Goal: Task Accomplishment & Management: Manage account settings

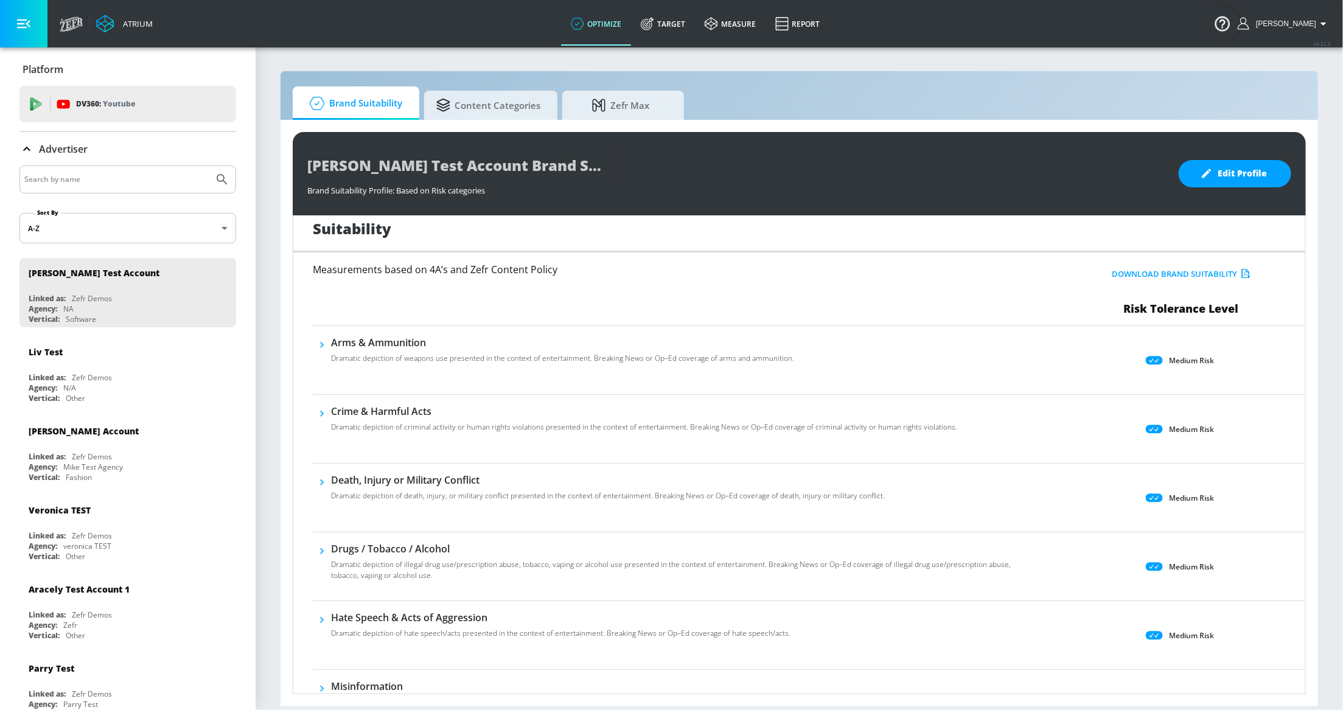
scroll to position [10, 0]
click at [320, 484] on icon "button" at bounding box center [322, 482] width 12 height 12
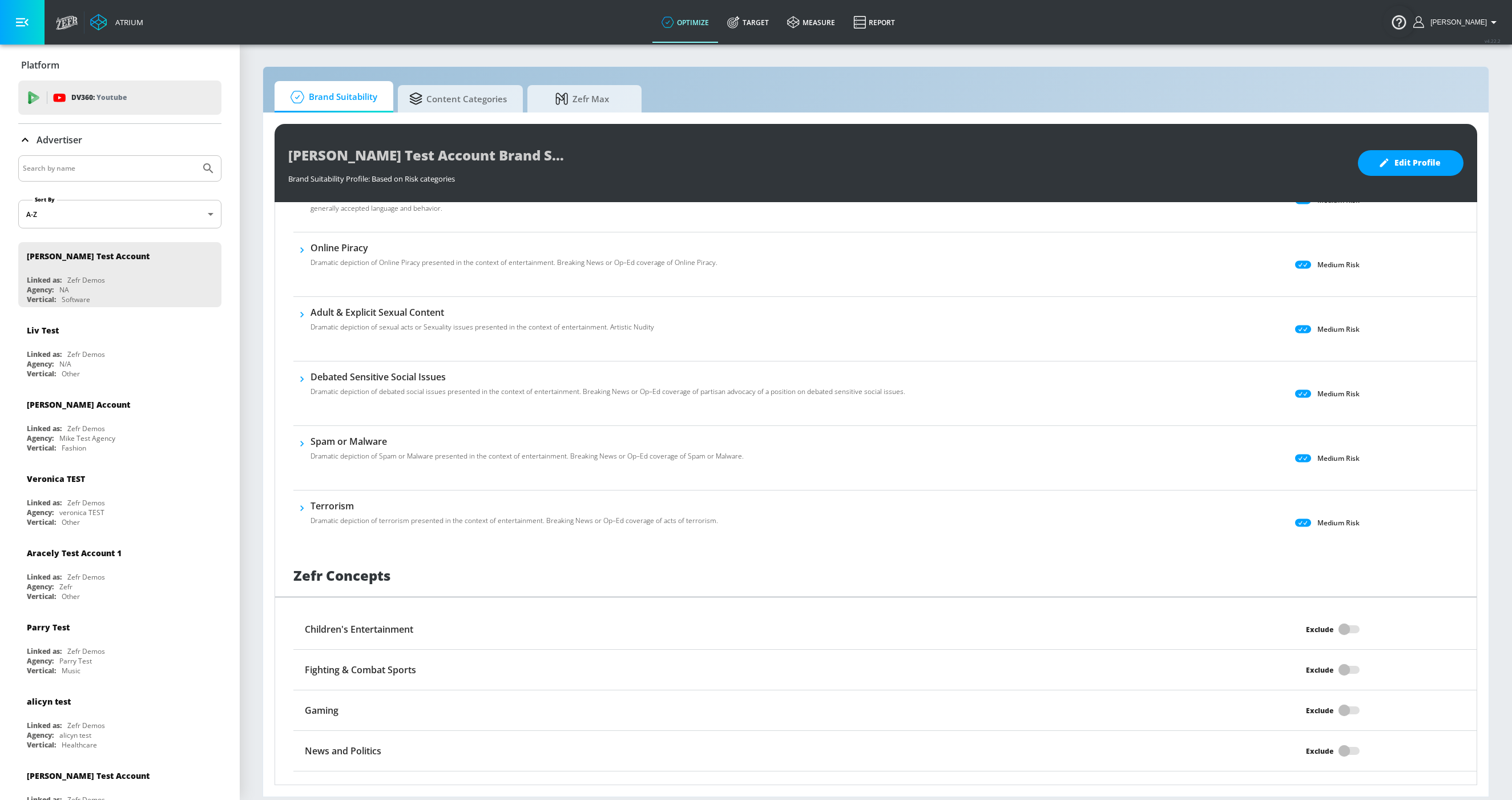
scroll to position [1221, 0]
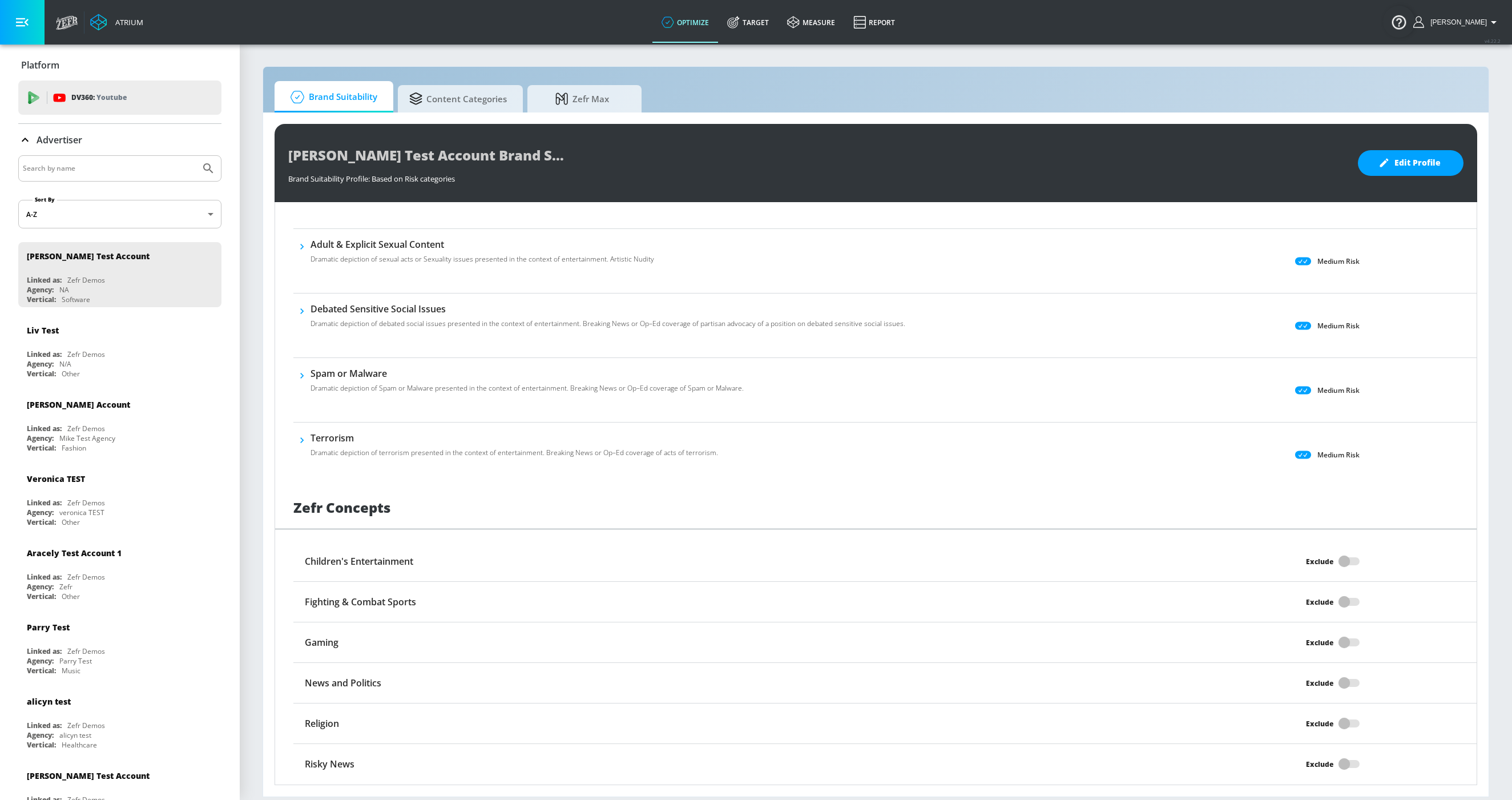
click at [1260, 666] on div "Exclude" at bounding box center [1328, 763] width 295 height 22
drag, startPoint x: 1347, startPoint y: 762, endPoint x: 1341, endPoint y: 766, distance: 7.2
click at [1260, 666] on div "Exclude" at bounding box center [1328, 763] width 295 height 22
click at [969, 666] on div "Risky News Exclude" at bounding box center [885, 763] width 1184 height 40
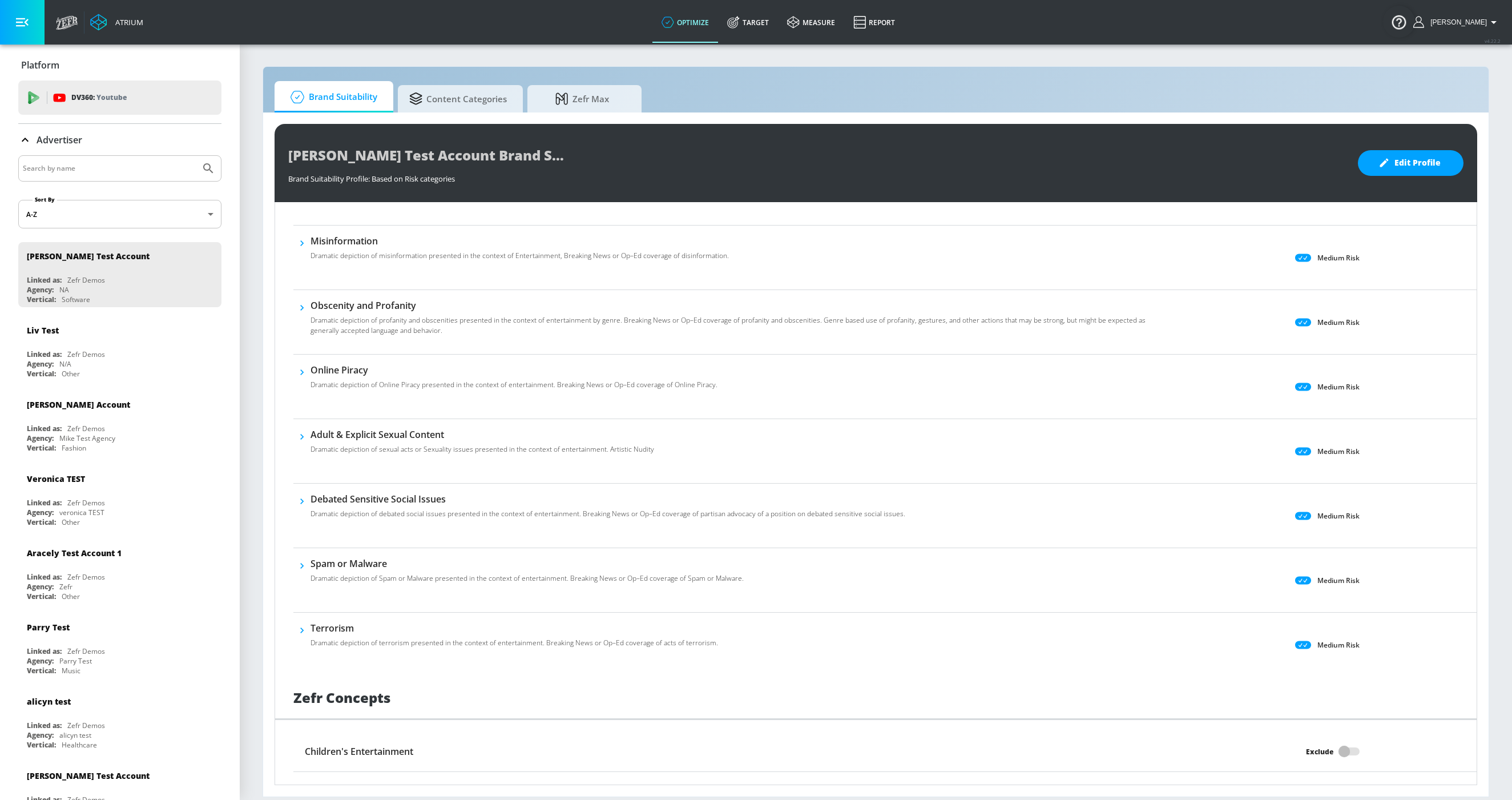
scroll to position [1024, 0]
click at [39, 74] on div "Platform" at bounding box center [119, 65] width 204 height 32
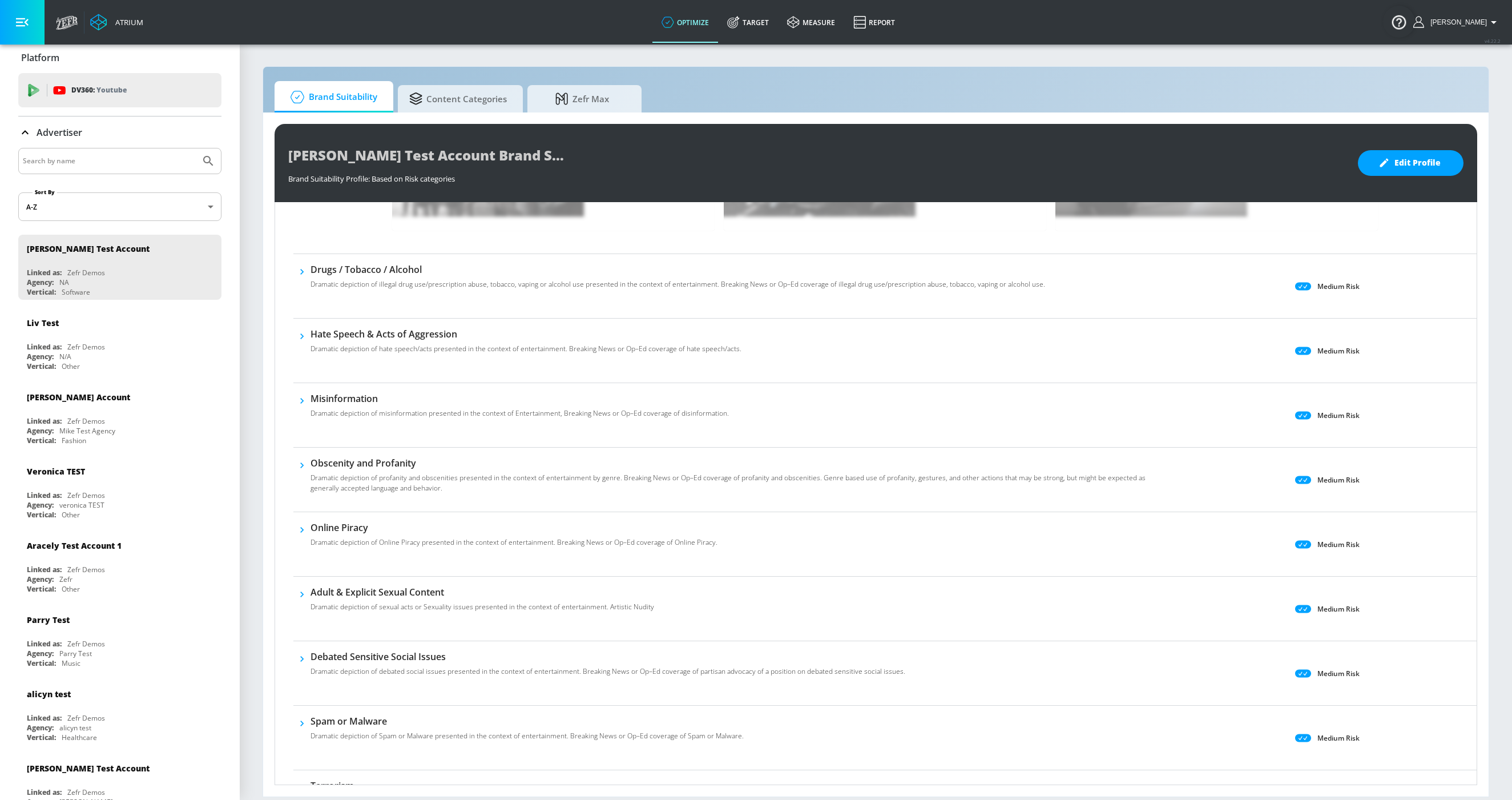
scroll to position [868, 0]
click at [309, 401] on button "button" at bounding box center [302, 401] width 17 height 17
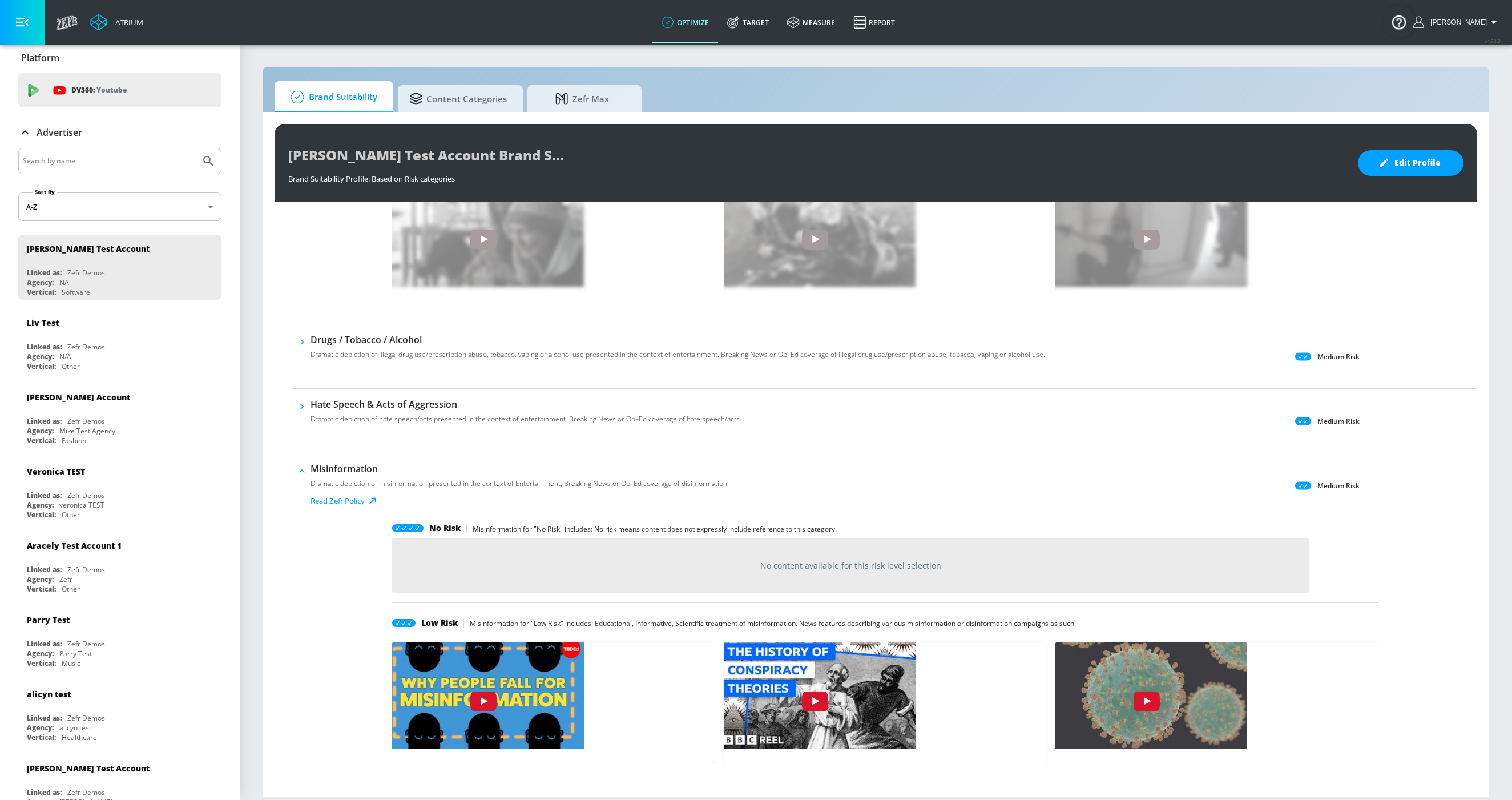
scroll to position [766, 0]
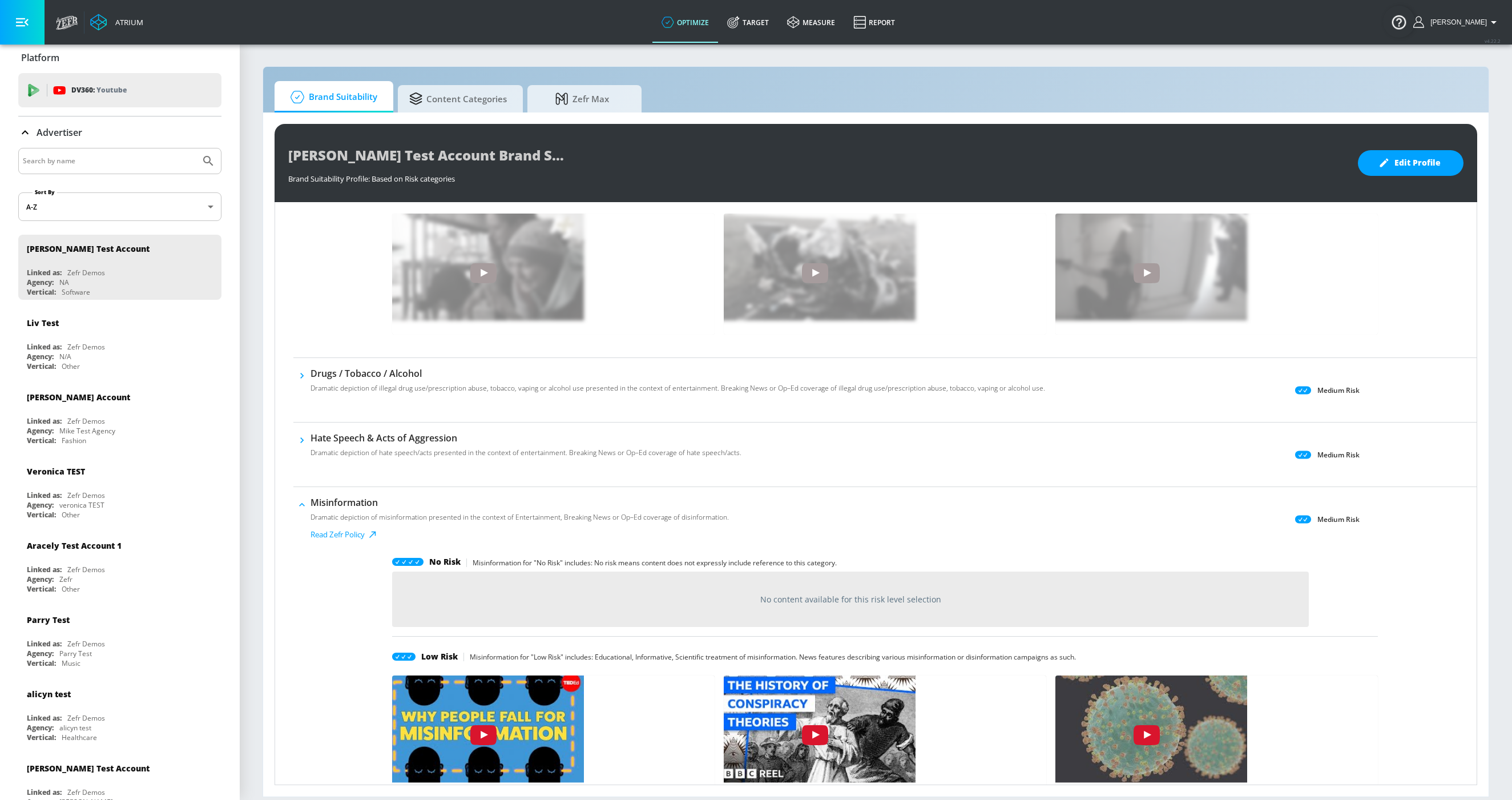
click at [313, 507] on h6 "Misinformation" at bounding box center [520, 502] width 418 height 12
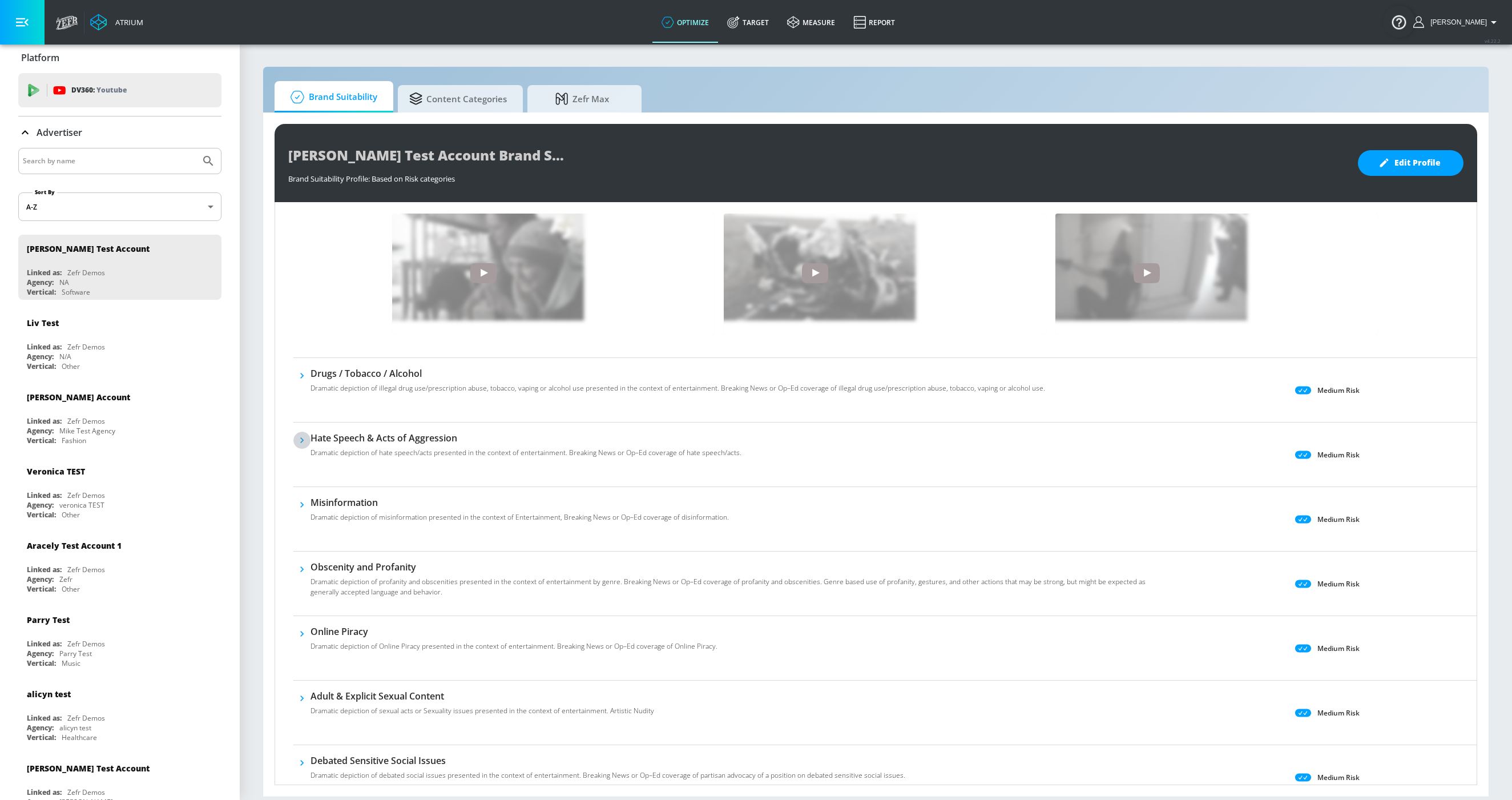
click at [310, 440] on button "button" at bounding box center [302, 440] width 17 height 17
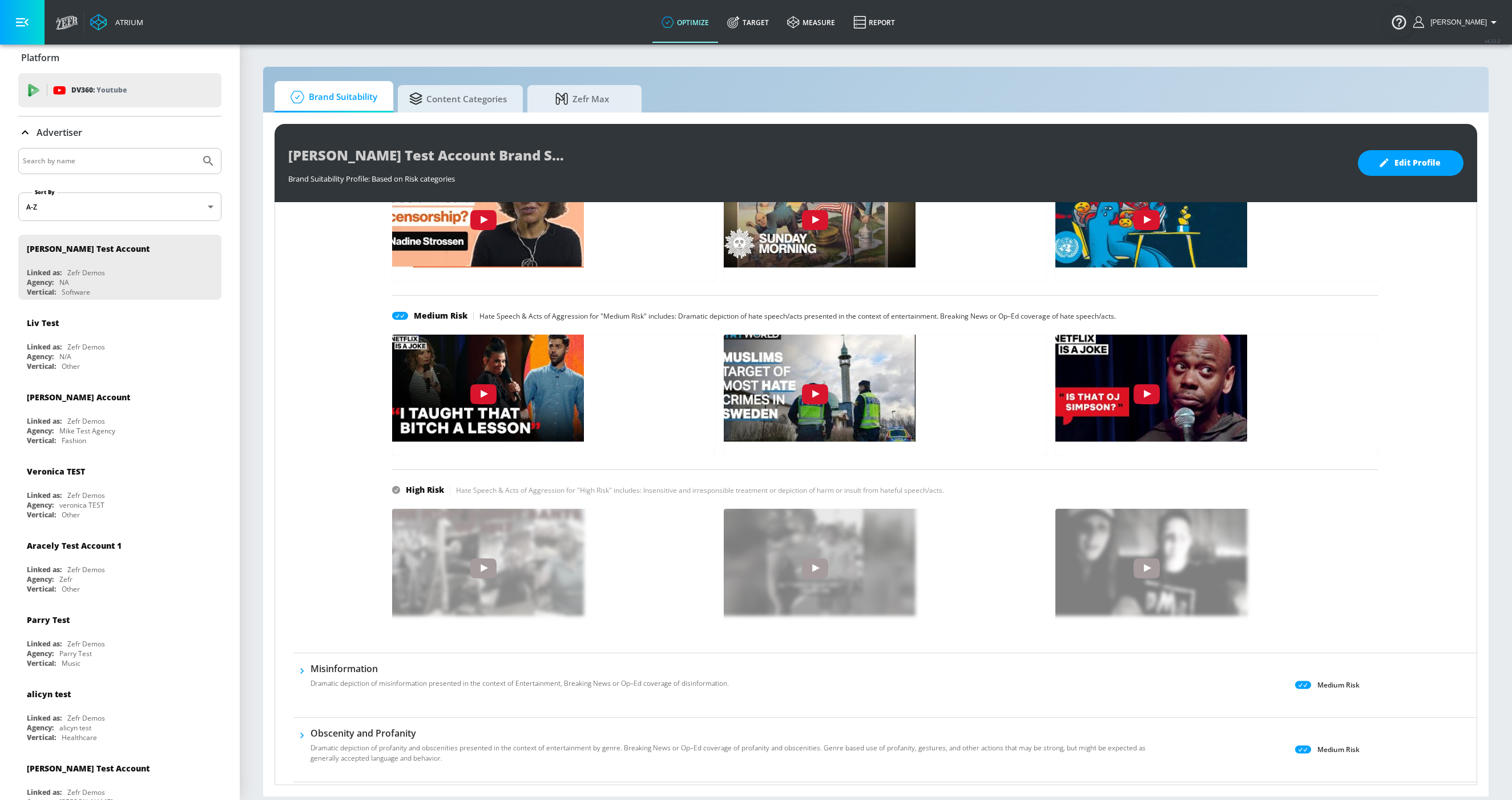
scroll to position [862, 0]
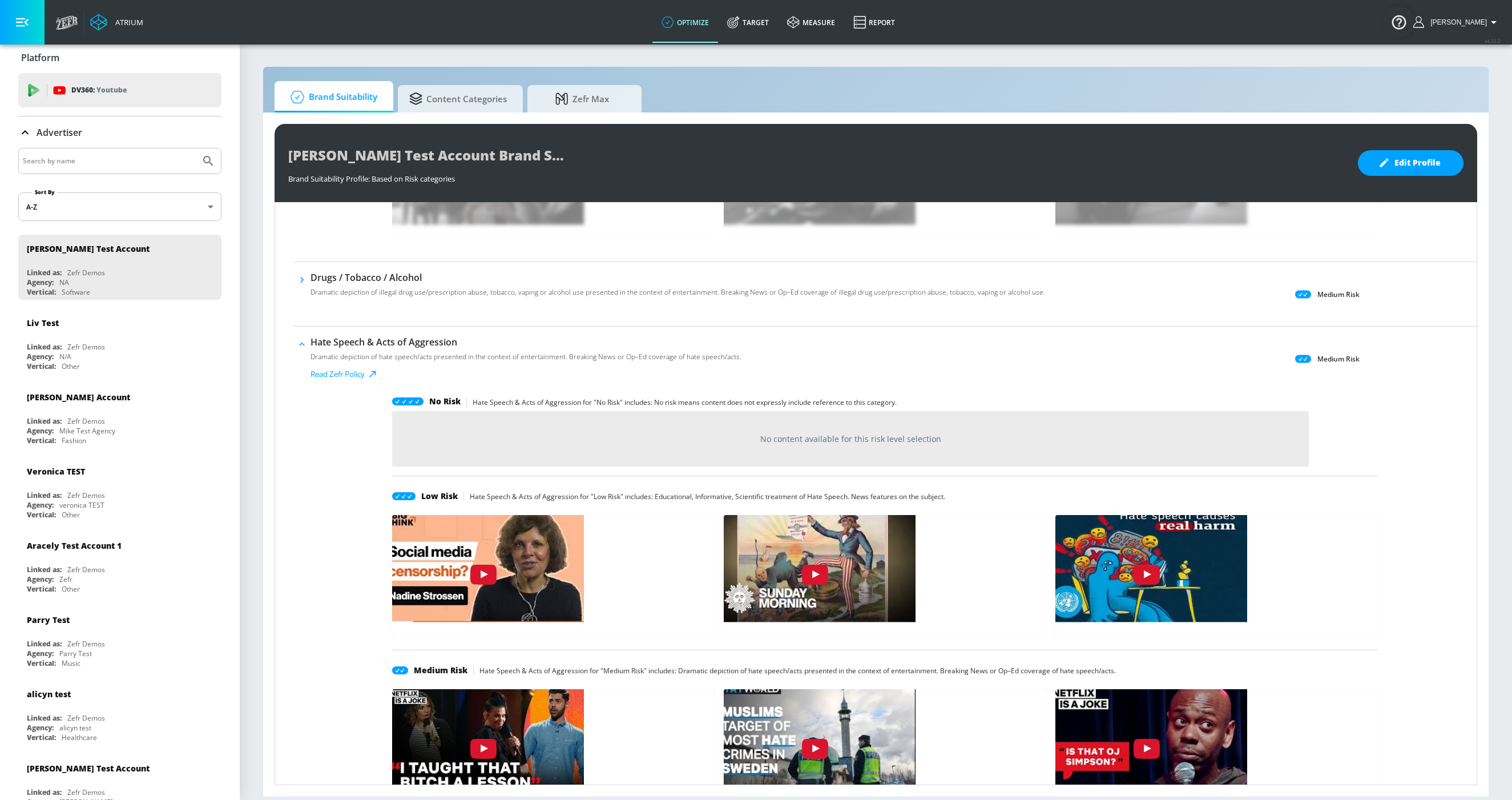
drag, startPoint x: 307, startPoint y: 345, endPoint x: 309, endPoint y: 352, distance: 7.3
click at [307, 345] on icon "button" at bounding box center [302, 344] width 11 height 11
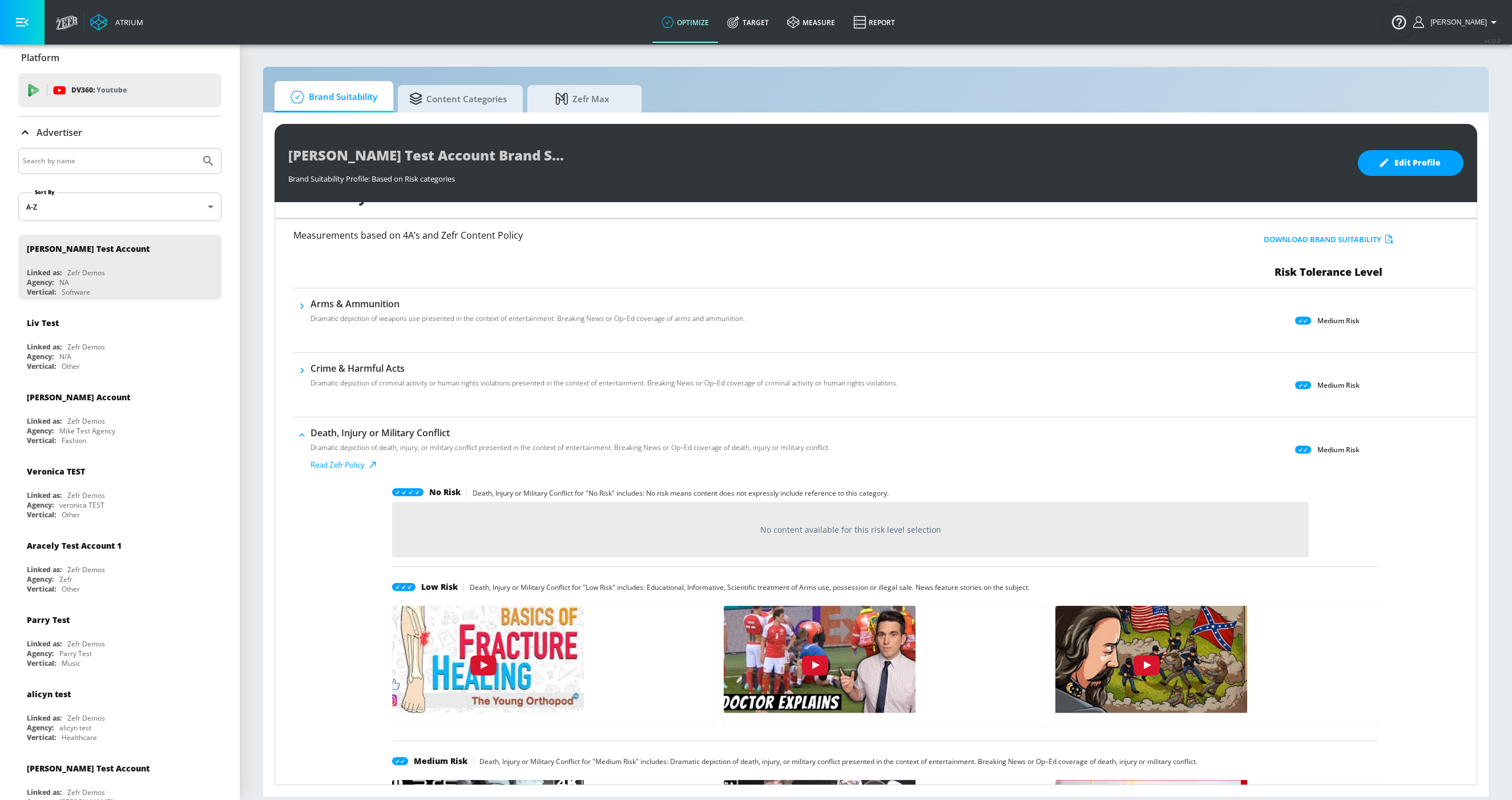
scroll to position [0, 0]
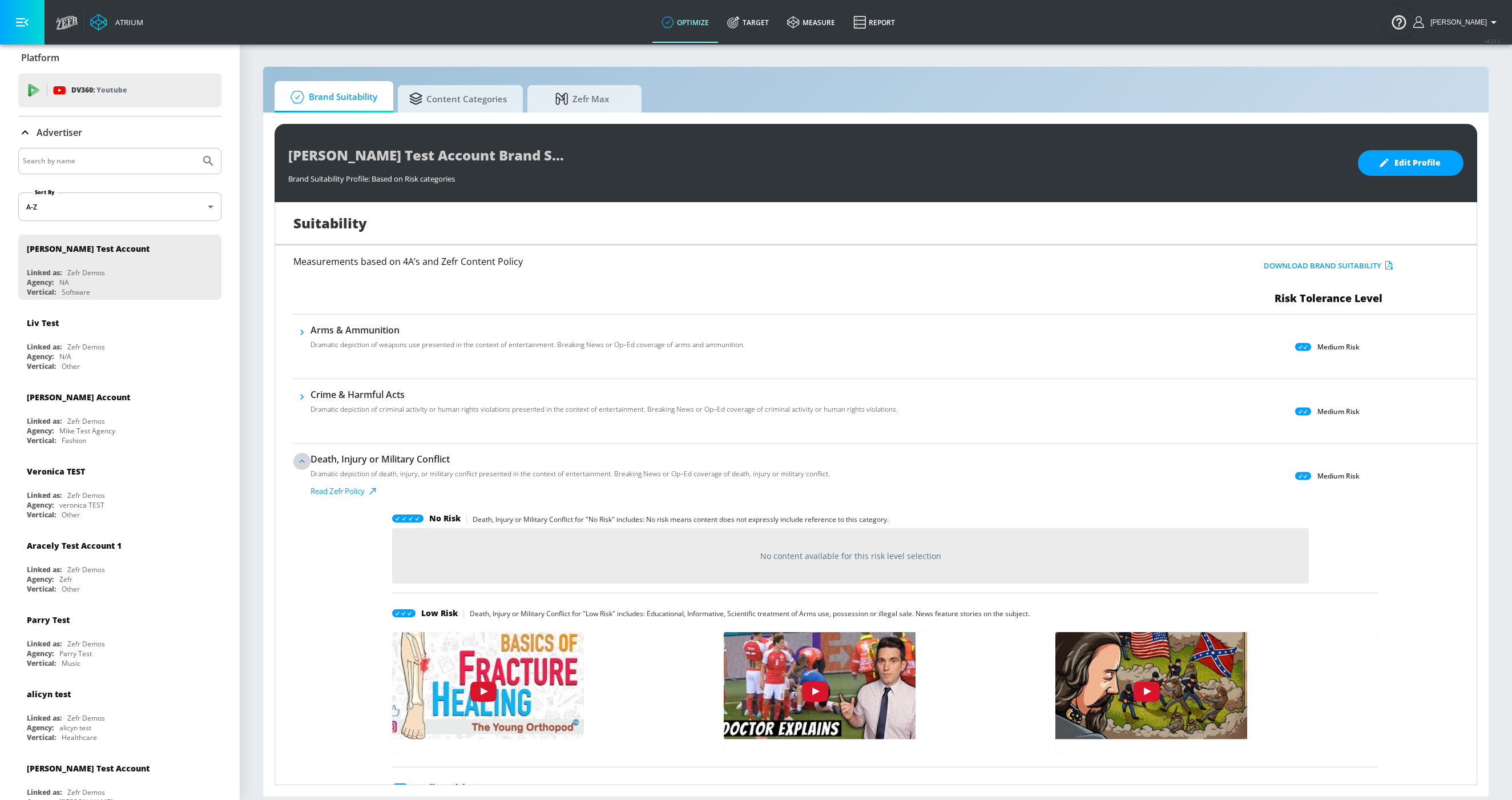
click at [304, 459] on icon "button" at bounding box center [302, 461] width 11 height 11
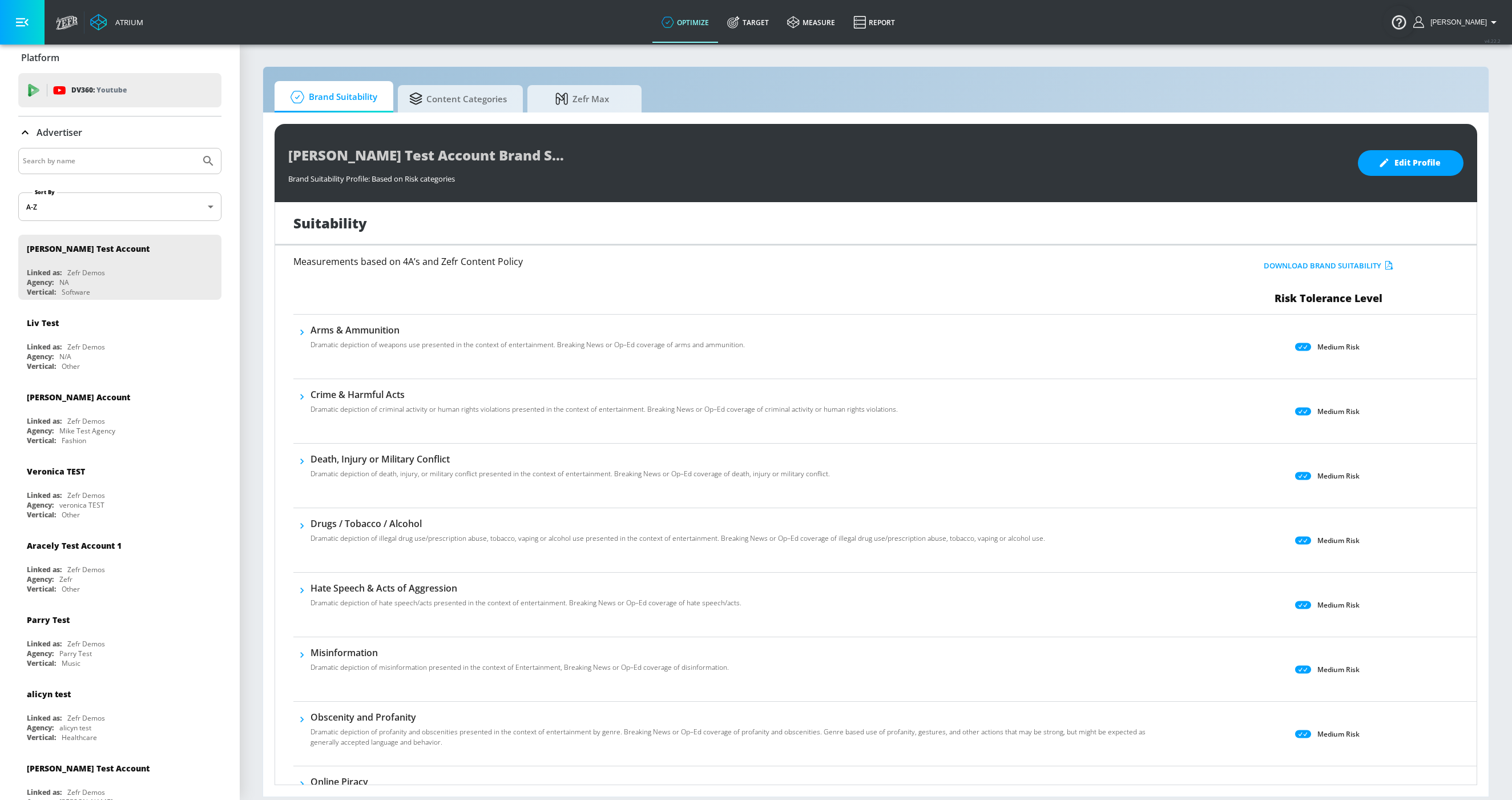
click at [305, 461] on icon "button" at bounding box center [302, 461] width 11 height 11
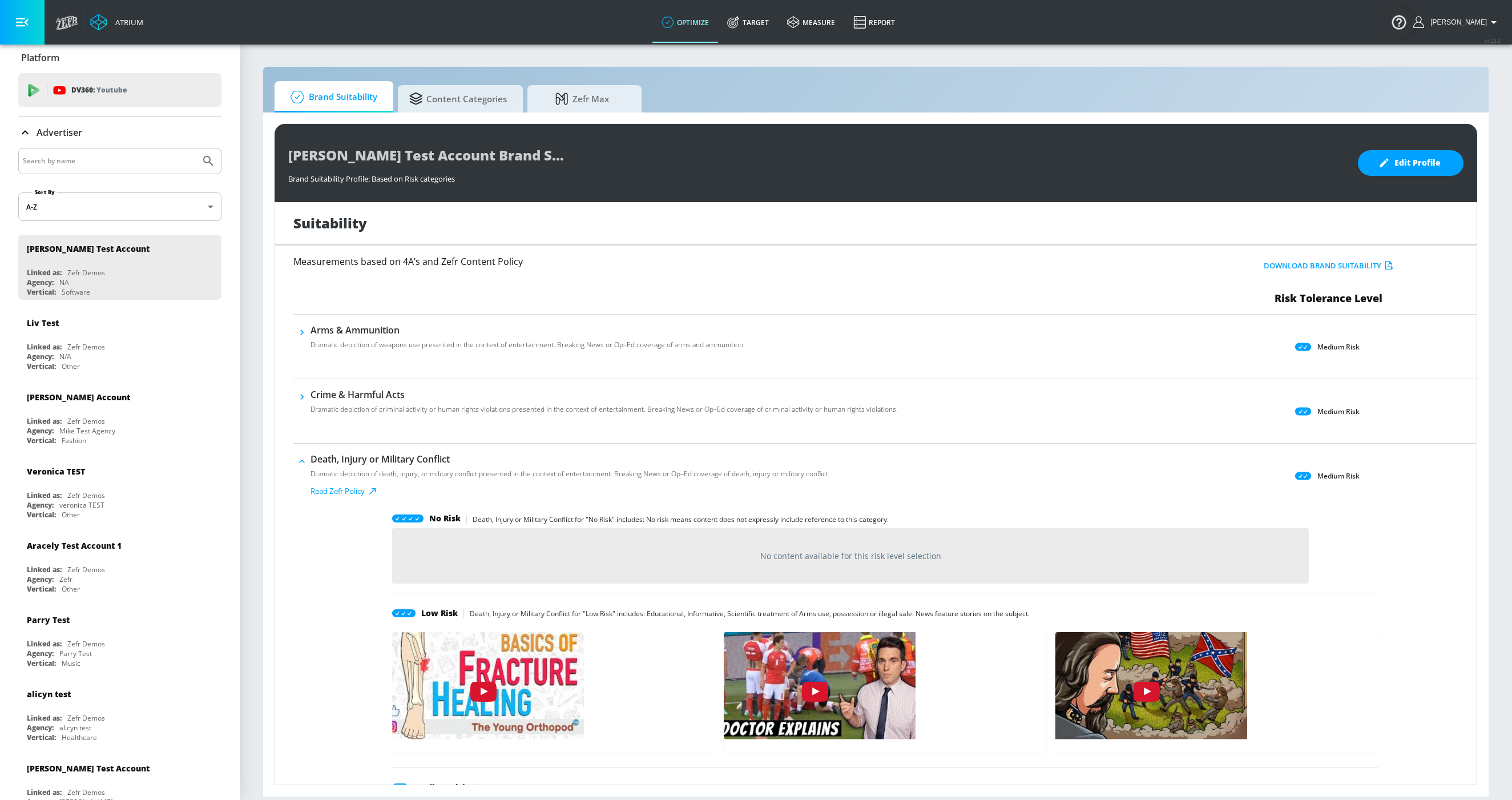
scroll to position [327, 0]
